Goal: Book appointment/travel/reservation

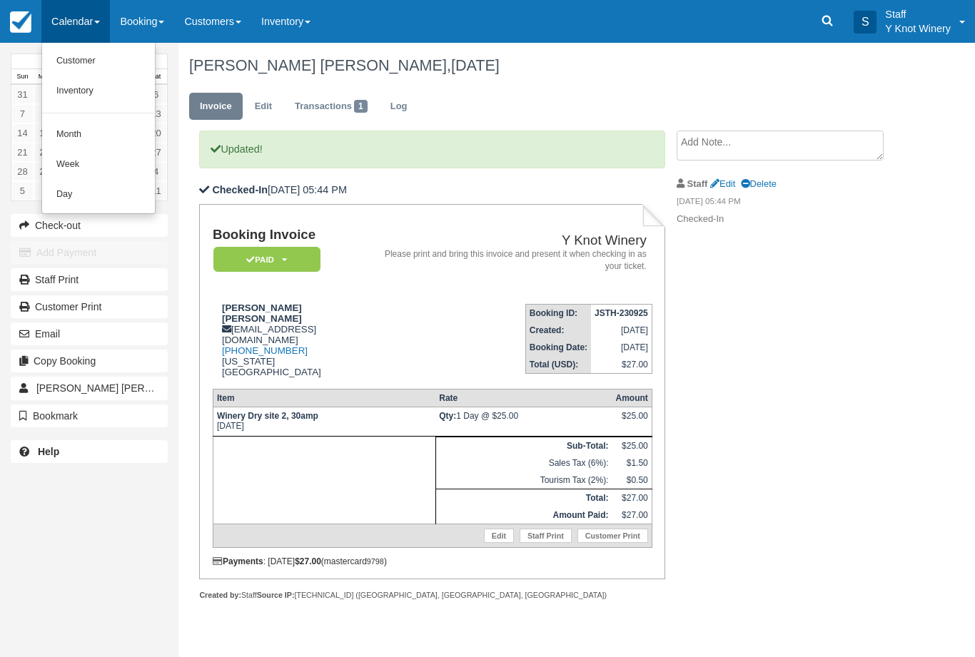
click at [114, 56] on link "Customer" at bounding box center [98, 61] width 113 height 30
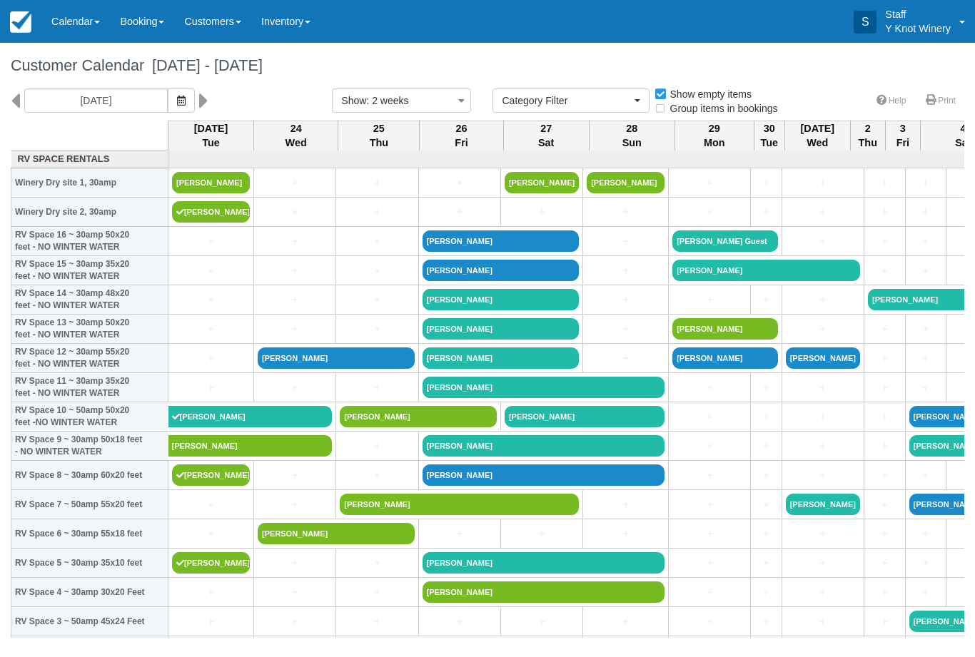
select select
click at [177, 101] on icon "button" at bounding box center [181, 101] width 9 height 10
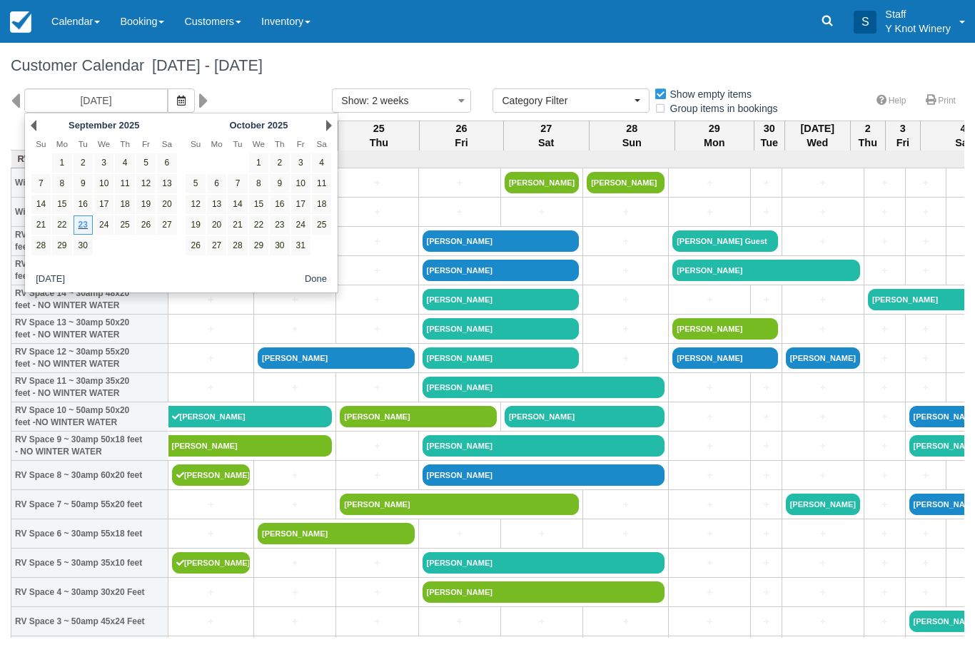
click at [300, 230] on link "24" at bounding box center [300, 225] width 19 height 19
type input "[DATE]"
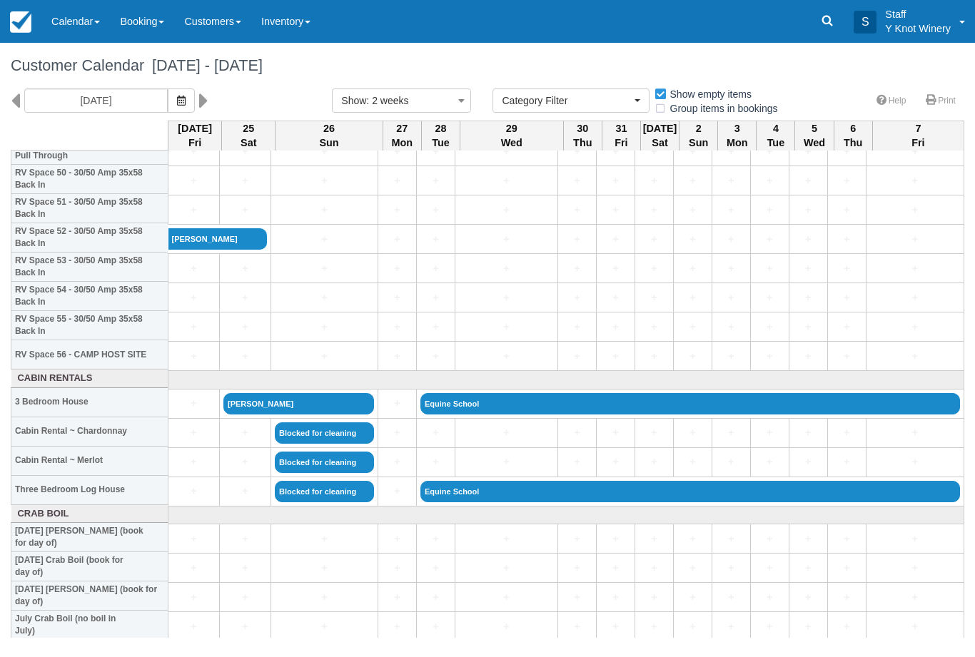
scroll to position [1497, 0]
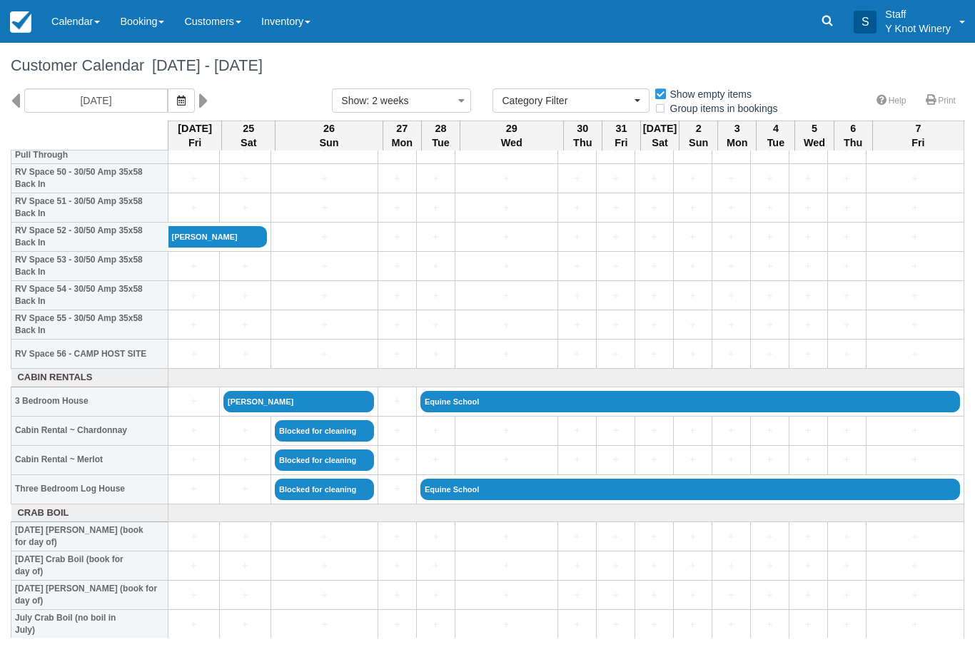
click at [192, 438] on link "+" at bounding box center [194, 430] width 44 height 15
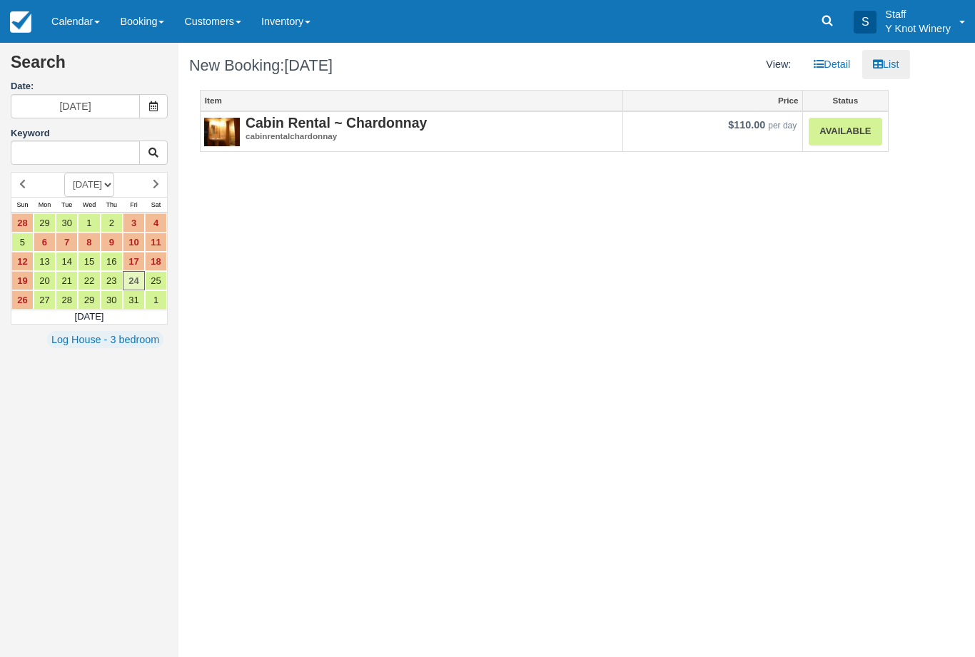
click at [231, 124] on img at bounding box center [222, 134] width 36 height 36
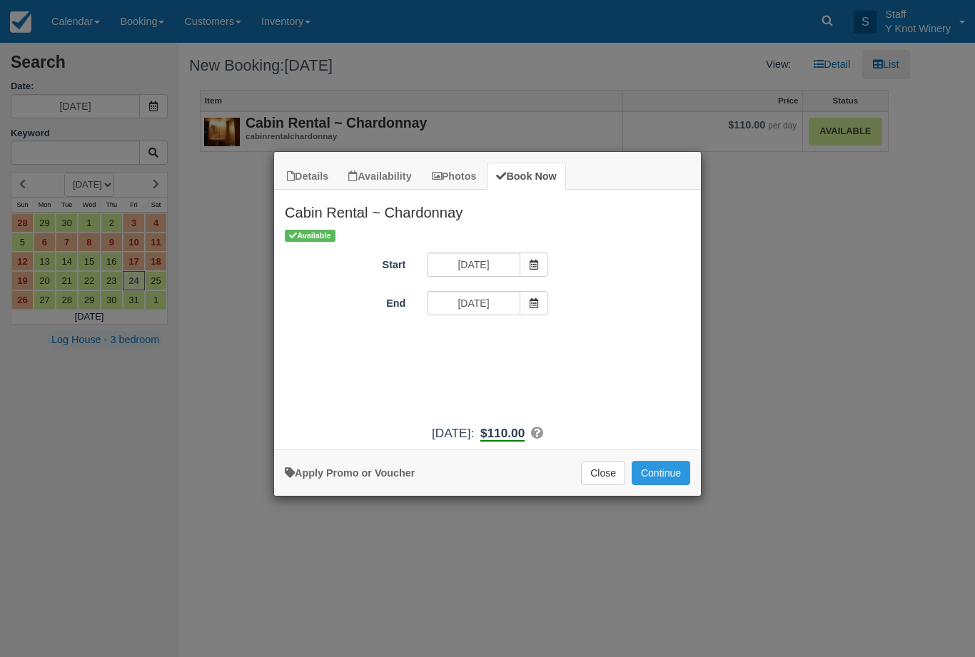
click at [675, 471] on button "Continue" at bounding box center [661, 473] width 59 height 24
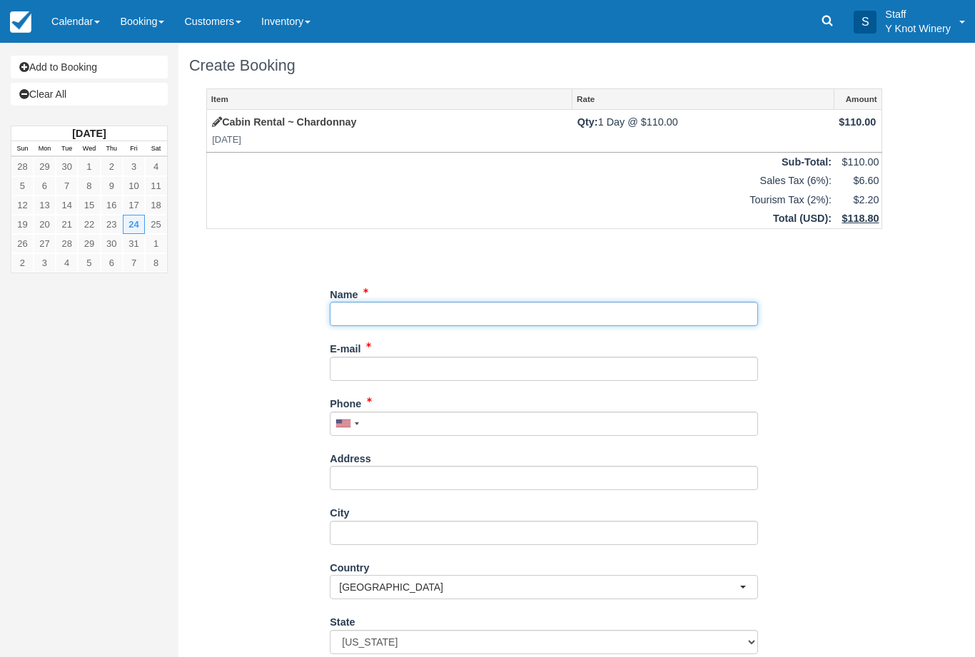
click at [445, 315] on input "Name" at bounding box center [544, 314] width 428 height 24
type input "Hope barnes"
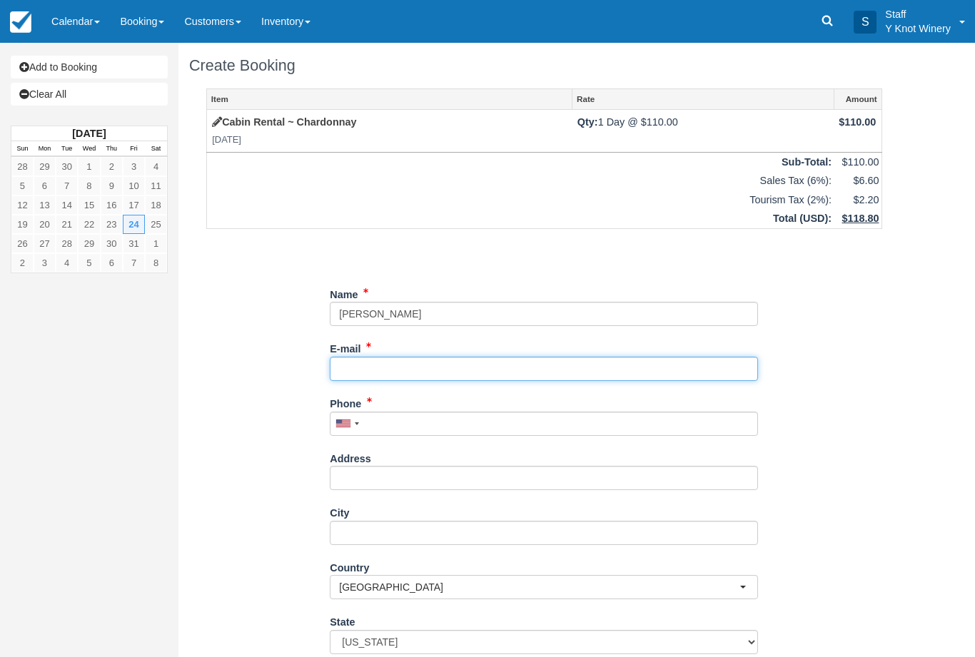
click at [426, 371] on input "E-mail" at bounding box center [544, 369] width 428 height 24
click at [212, 608] on div "Item Rate Amount Cabin Rental ~ Chardonnay Fri Oct 24, 2025 Qty: 1 Day @ $110.0…" at bounding box center [544, 439] width 710 height 700
click at [464, 377] on input "hopebarnes201" at bounding box center [544, 369] width 428 height 24
click at [465, 360] on input "hopebarnes2014@gmail.com" at bounding box center [544, 369] width 428 height 24
type input "hopebarnes2014@gmail.com"
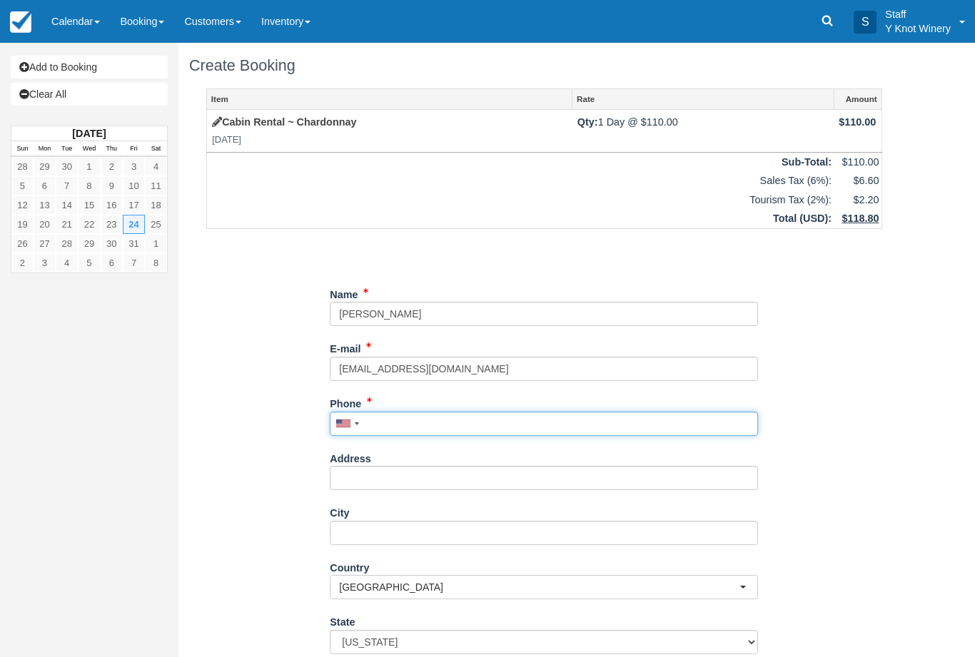
click at [420, 412] on input "Phone" at bounding box center [544, 424] width 428 height 24
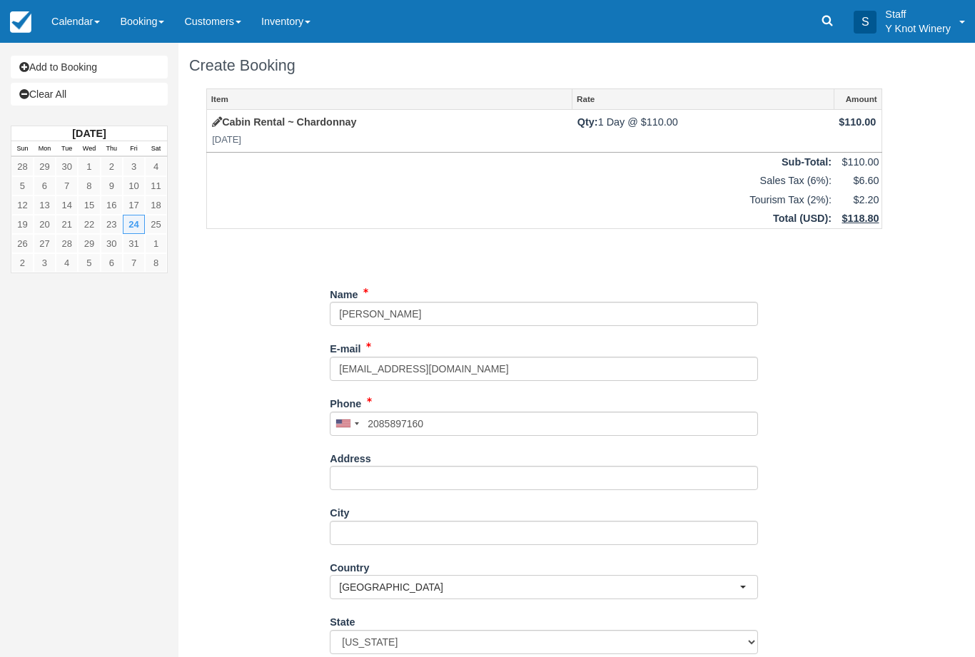
type input "+12085897160"
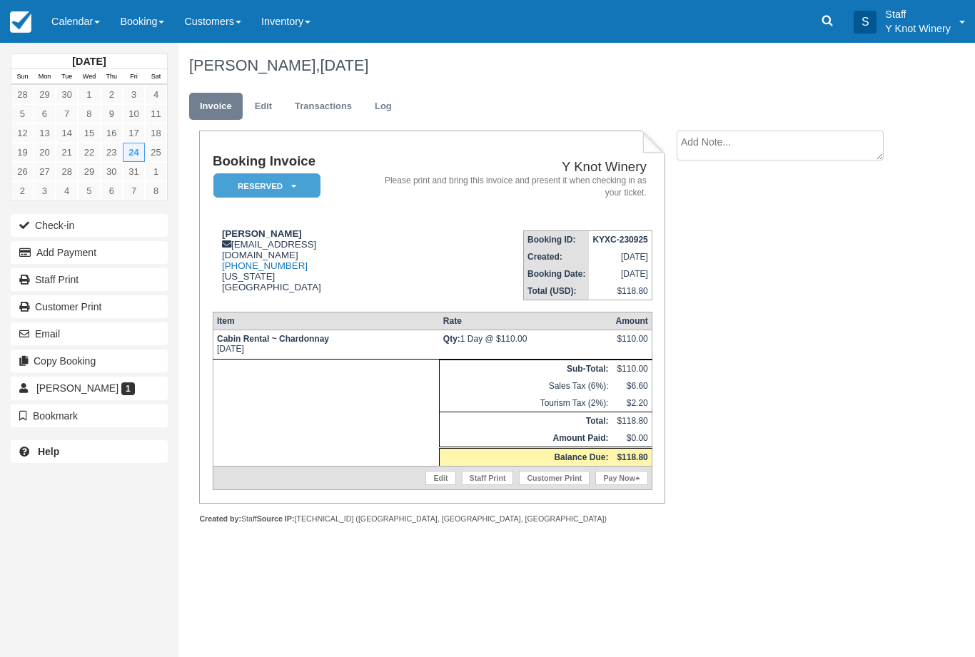
click at [101, 328] on button "Email" at bounding box center [89, 334] width 157 height 23
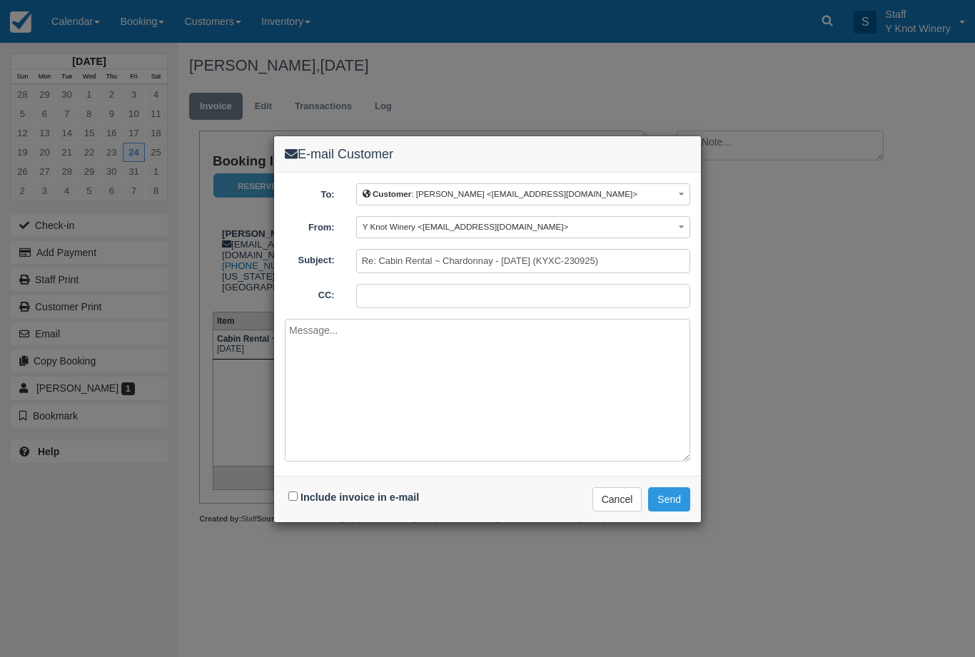
click at [296, 498] on input "Include invoice in e-mail" at bounding box center [292, 496] width 9 height 9
checkbox input "true"
click at [673, 498] on button "Send" at bounding box center [669, 500] width 42 height 24
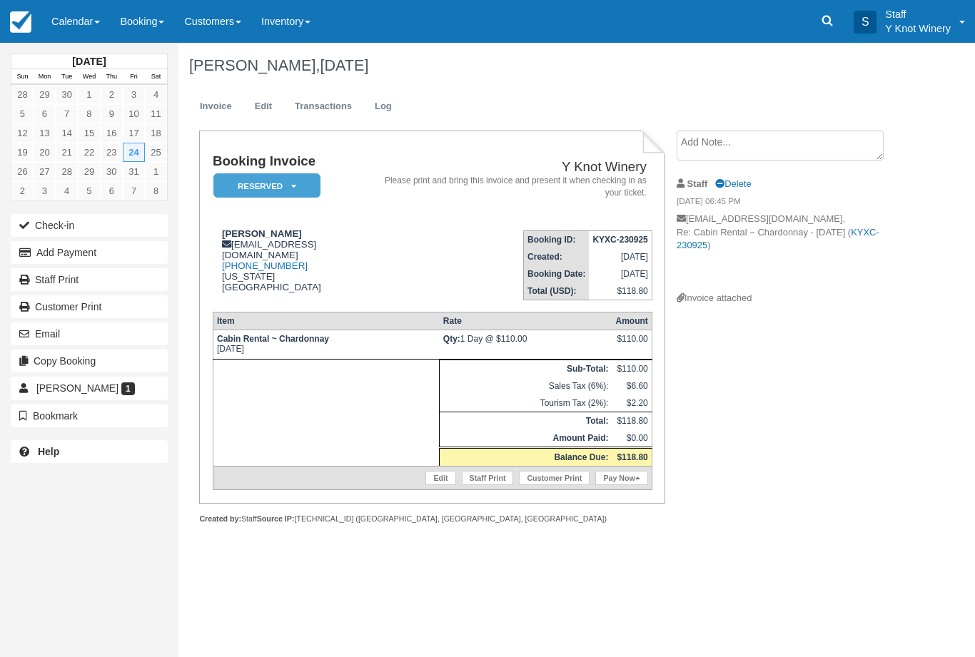
click at [82, 33] on link "Calendar" at bounding box center [75, 21] width 69 height 43
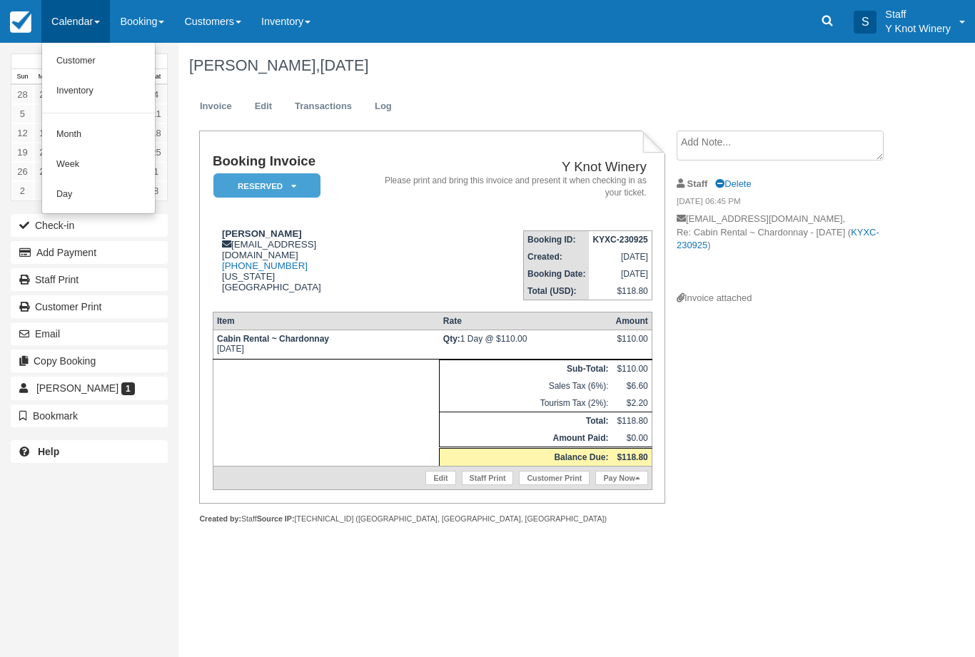
click at [72, 61] on link "Customer" at bounding box center [98, 61] width 113 height 30
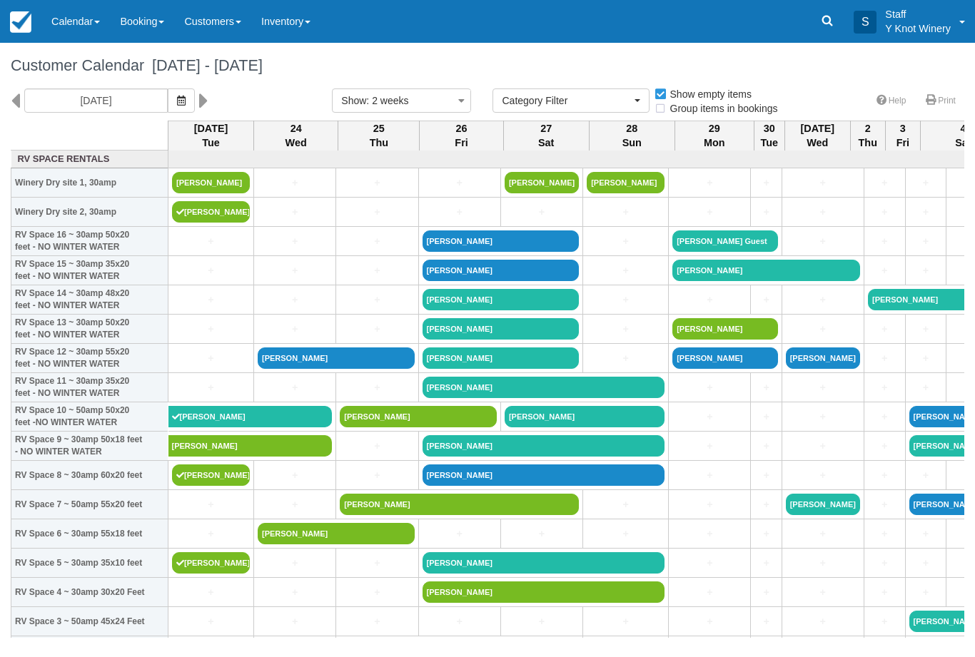
select select
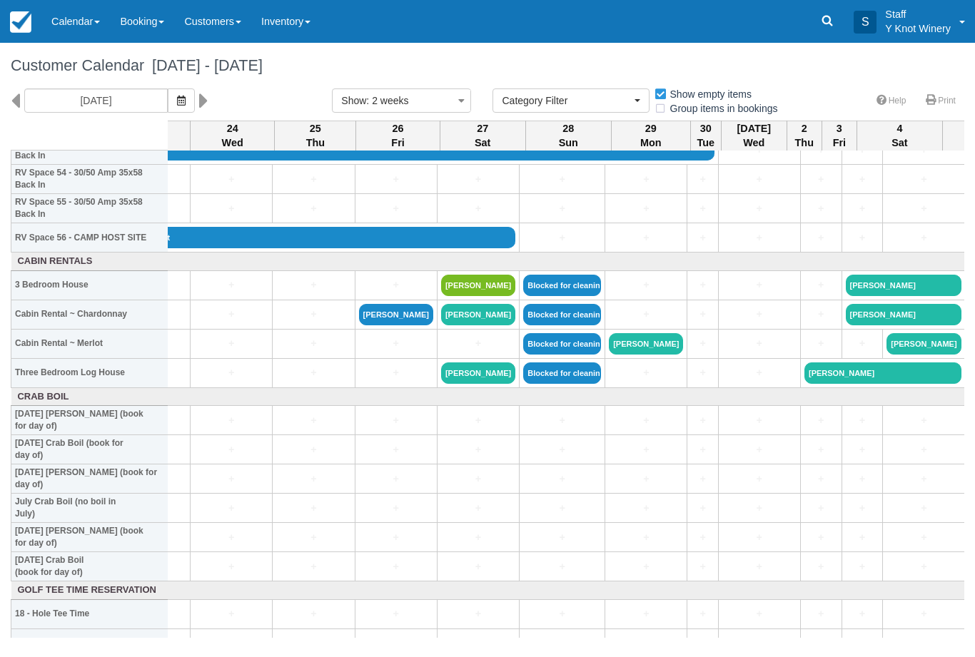
scroll to position [1610, 60]
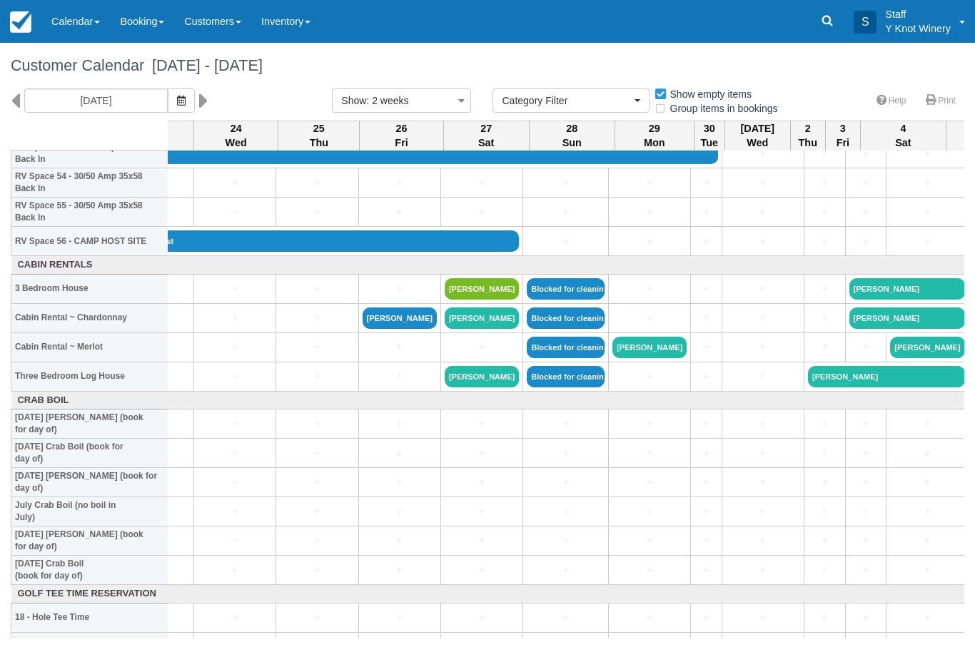
click at [63, 21] on link "Calendar" at bounding box center [75, 21] width 69 height 43
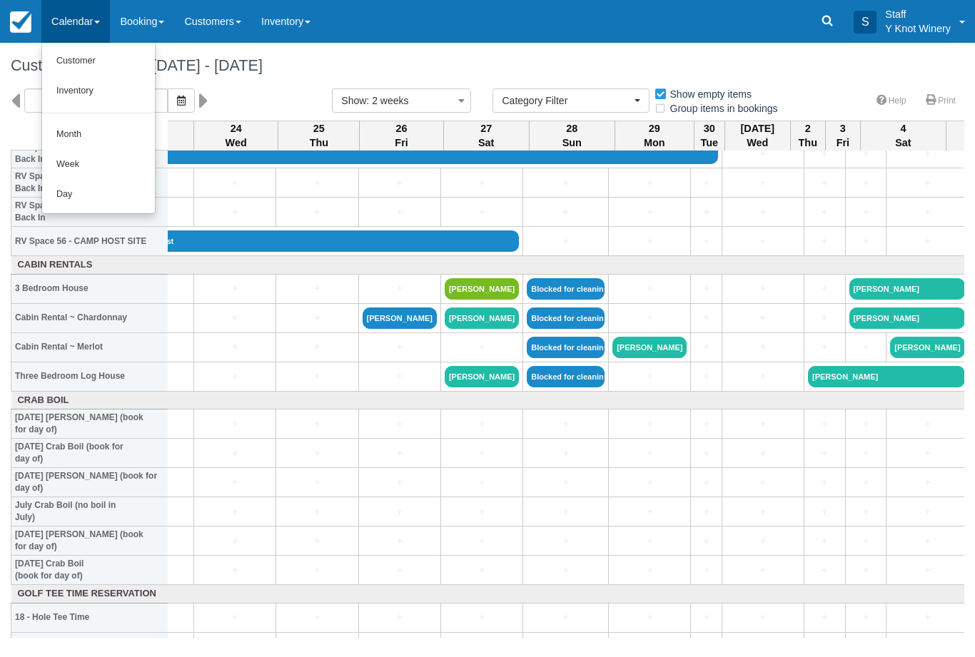
click at [73, 69] on link "Customer" at bounding box center [98, 61] width 113 height 30
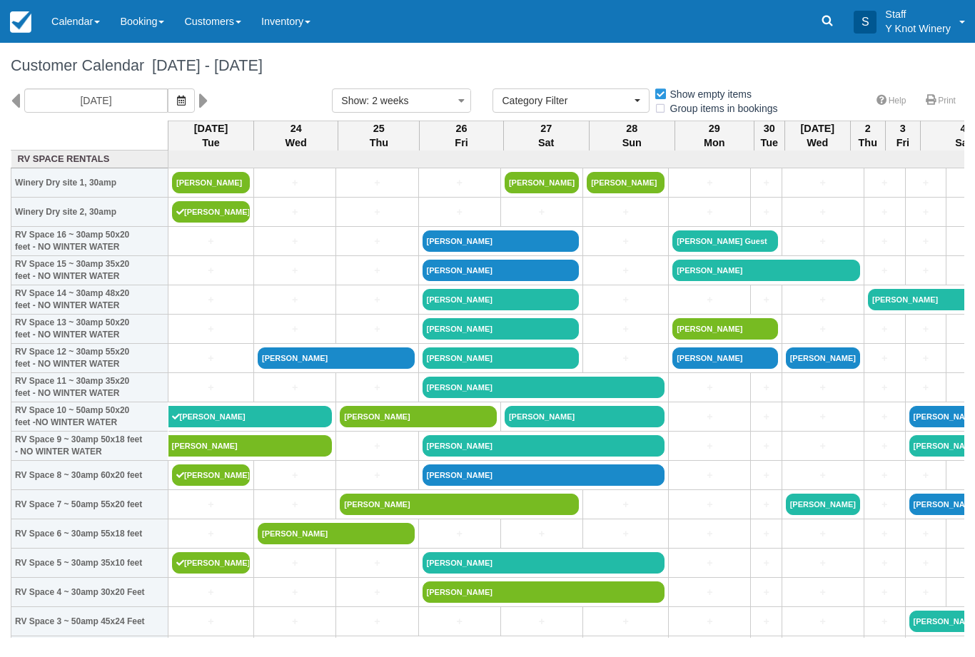
select select
